Goal: Information Seeking & Learning: Stay updated

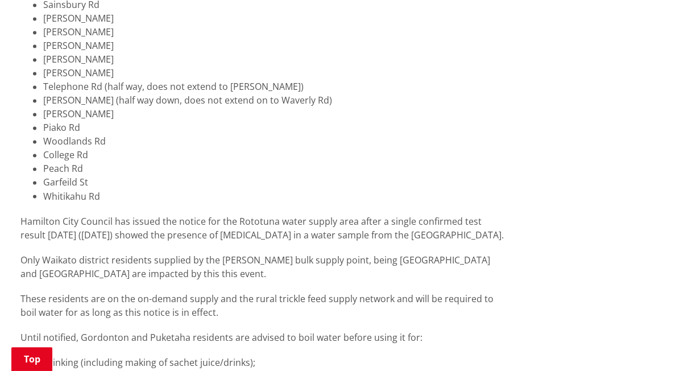
scroll to position [874, 0]
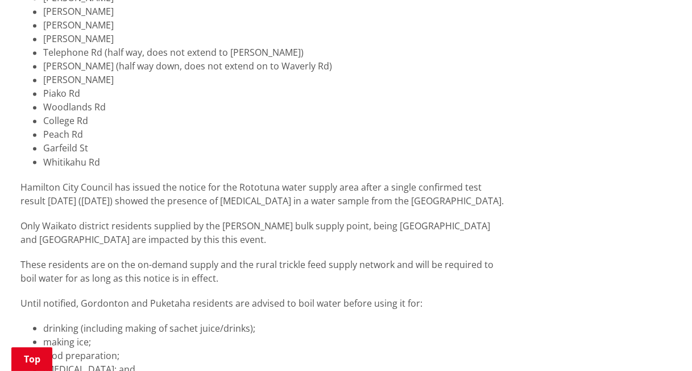
click at [314, 190] on div "UPDATED: Boil water notice remains in place for [GEOGRAPHIC_DATA] and [GEOGRAPH…" at bounding box center [262, 226] width 485 height 839
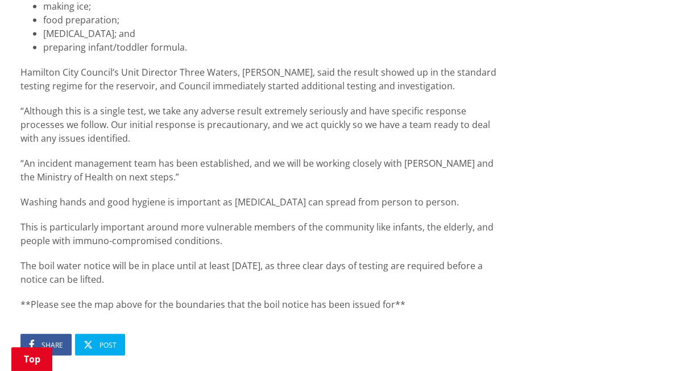
scroll to position [1209, 0]
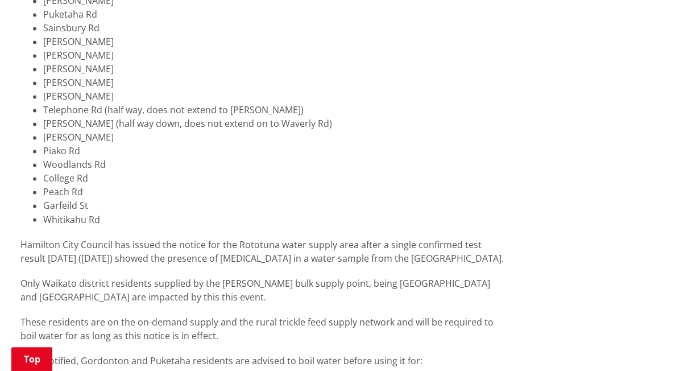
scroll to position [809, 0]
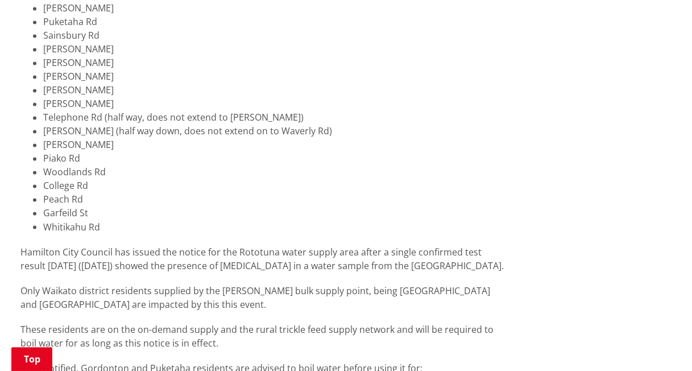
click at [308, 284] on span "Only Waikato district residents supplied by the [PERSON_NAME] bulk supply point…" at bounding box center [255, 297] width 470 height 26
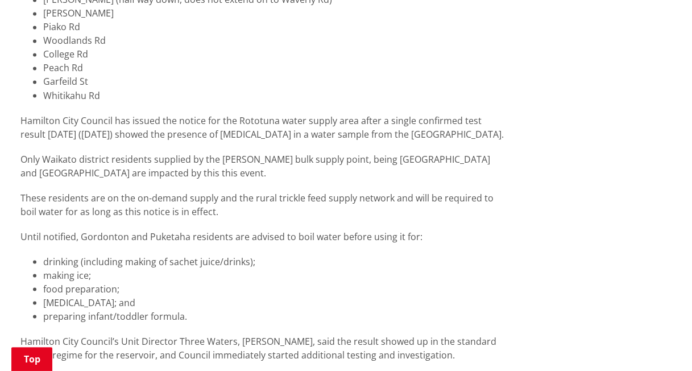
scroll to position [941, 0]
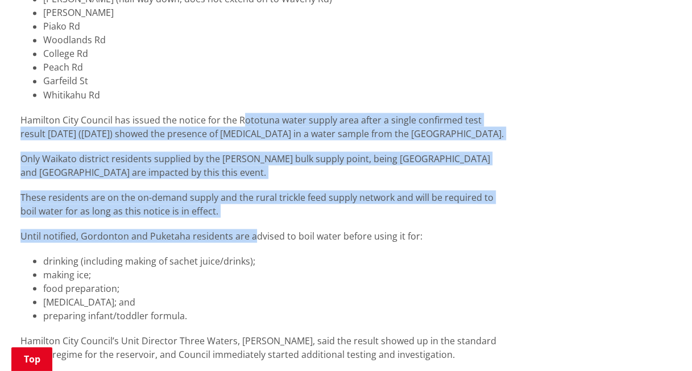
drag, startPoint x: 241, startPoint y: 59, endPoint x: 250, endPoint y: 151, distance: 93.1
click at [250, 151] on div "UPDATED: Boil water notice remains in place for [GEOGRAPHIC_DATA] and [GEOGRAPH…" at bounding box center [262, 159] width 485 height 839
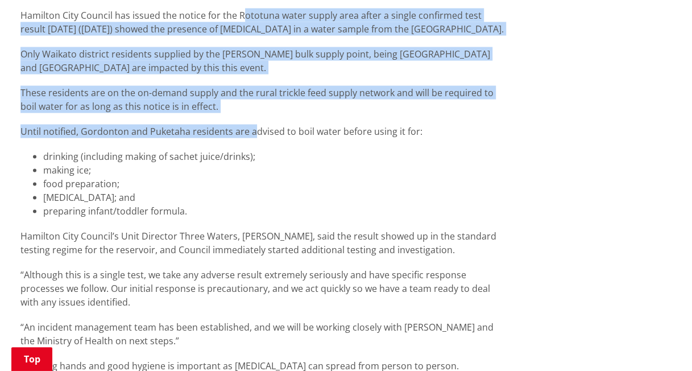
scroll to position [1045, 0]
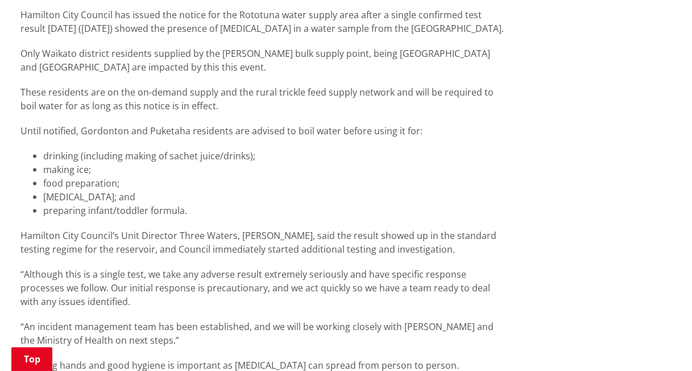
click at [250, 151] on div "UPDATED: Boil water notice remains in place for [GEOGRAPHIC_DATA] and [GEOGRAPH…" at bounding box center [262, 54] width 485 height 839
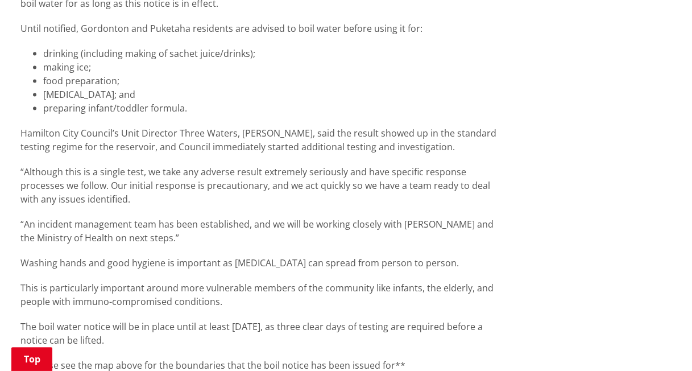
scroll to position [1148, 0]
click at [250, 217] on p "“An incident management team has been established, and we will be working close…" at bounding box center [262, 230] width 485 height 27
